Goal: Find specific page/section: Find specific page/section

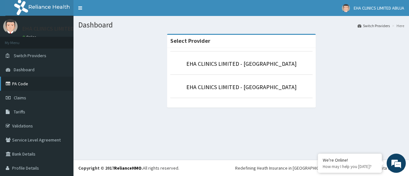
click at [31, 85] on link "PA Code" at bounding box center [36, 84] width 73 height 14
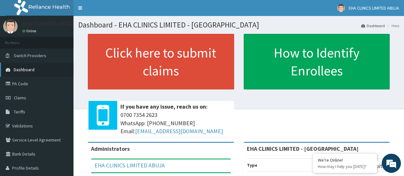
drag, startPoint x: 0, startPoint y: 0, endPoint x: 27, endPoint y: 69, distance: 74.3
click at [27, 69] on span "Dashboard" at bounding box center [24, 70] width 21 height 6
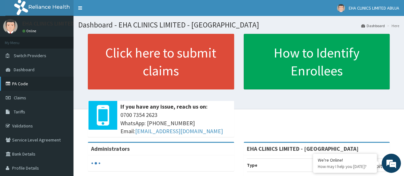
click at [27, 86] on link "PA Code" at bounding box center [36, 84] width 73 height 14
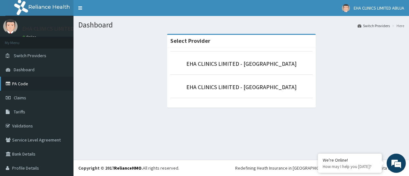
click at [27, 81] on link "PA Code" at bounding box center [36, 84] width 73 height 14
